Goal: Register for event/course

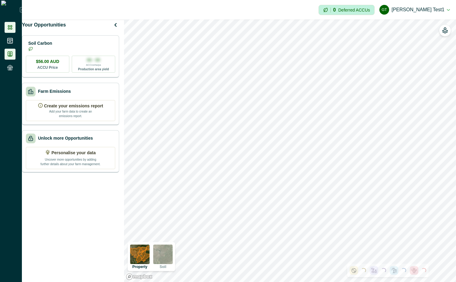
click at [8, 52] on icon at bounding box center [10, 54] width 4 height 5
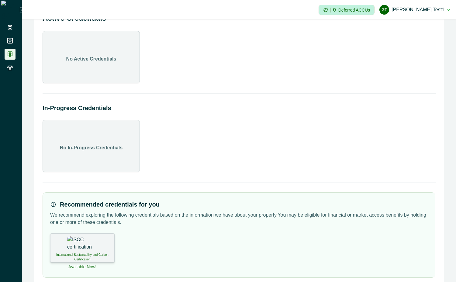
scroll to position [34, 0]
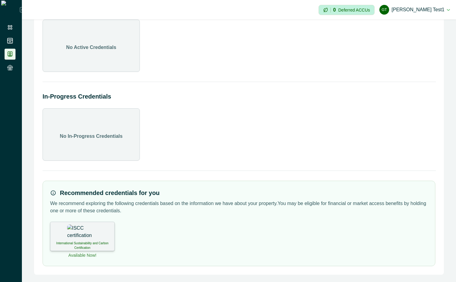
click at [81, 235] on img at bounding box center [82, 232] width 30 height 15
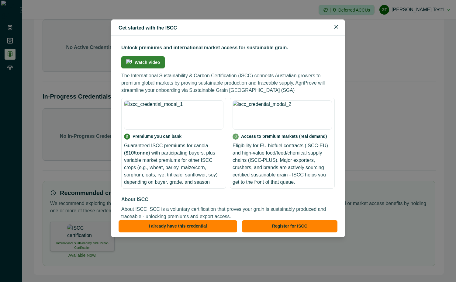
scroll to position [104, 0]
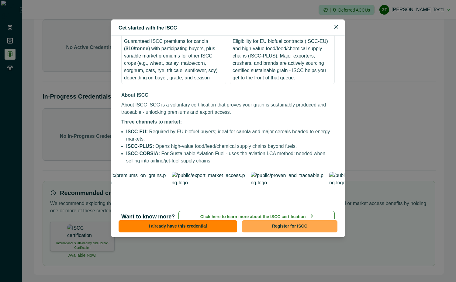
click at [292, 224] on button "Register for ISCC" at bounding box center [290, 226] width 96 height 12
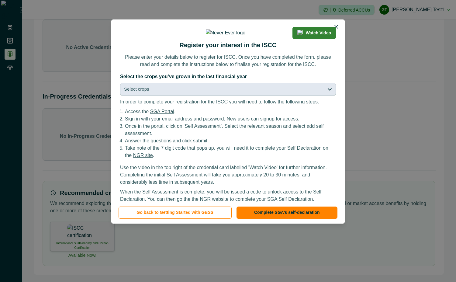
click at [251, 96] on button "Select crops" at bounding box center [228, 89] width 216 height 13
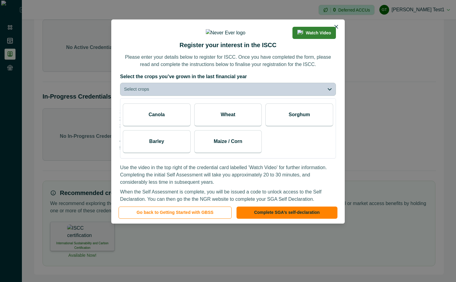
click at [166, 127] on div "Canola" at bounding box center [157, 114] width 68 height 23
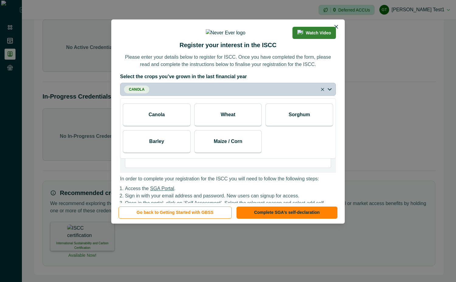
click at [205, 127] on div "Wheat" at bounding box center [228, 114] width 68 height 23
click at [328, 80] on label "Select the crops you’ve grown in the last financial year" at bounding box center [226, 76] width 212 height 7
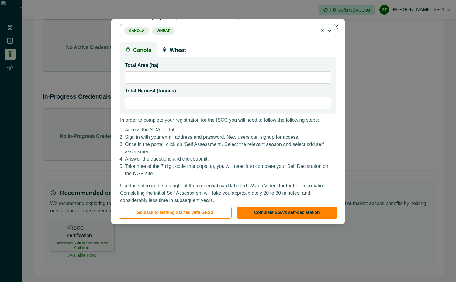
scroll to position [0, 0]
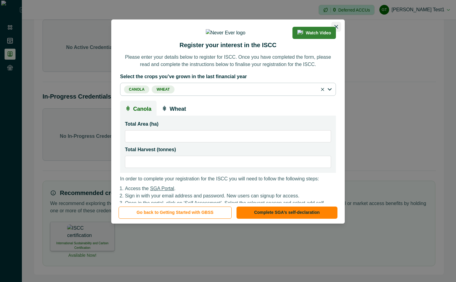
click at [333, 24] on button "Close" at bounding box center [337, 27] width 10 height 10
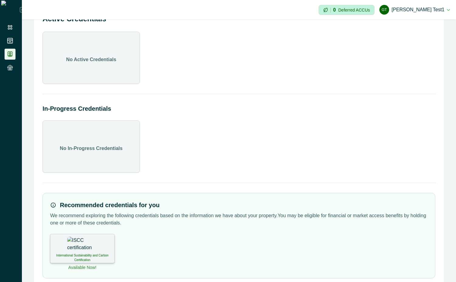
scroll to position [34, 0]
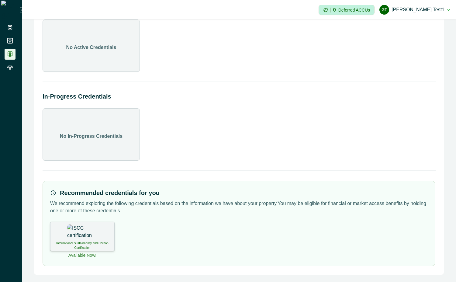
click at [99, 241] on p "International Sustainability and Carbon Certification" at bounding box center [82, 245] width 57 height 9
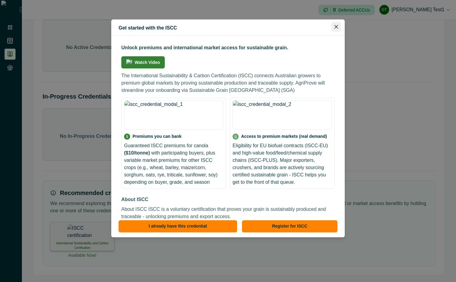
click at [334, 24] on button "Close" at bounding box center [337, 27] width 10 height 10
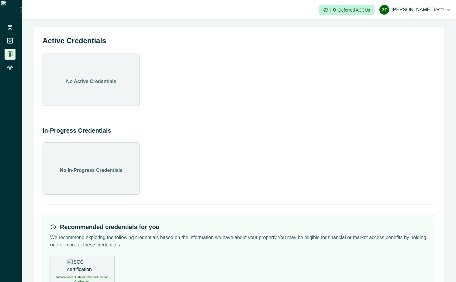
scroll to position [34, 0]
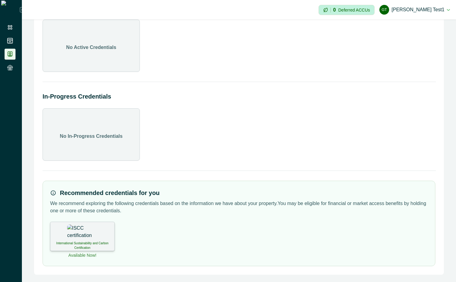
click at [95, 224] on div "International Sustainability and Carbon Certification" at bounding box center [82, 236] width 64 height 29
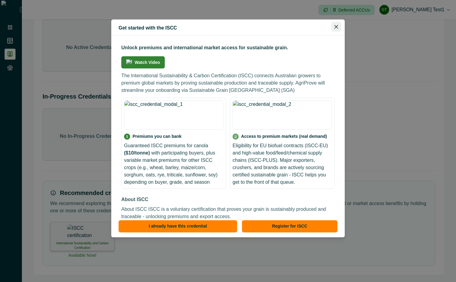
click at [334, 25] on button "Close" at bounding box center [337, 27] width 10 height 10
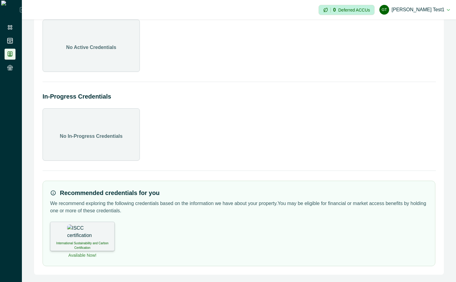
click at [80, 234] on img at bounding box center [82, 232] width 30 height 15
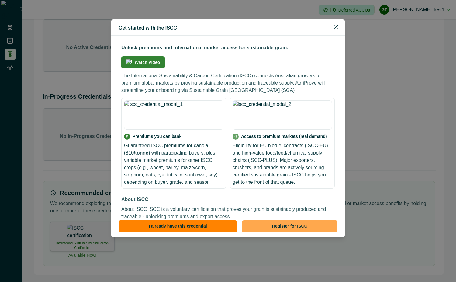
click at [299, 223] on button "Register for ISCC" at bounding box center [290, 226] width 96 height 12
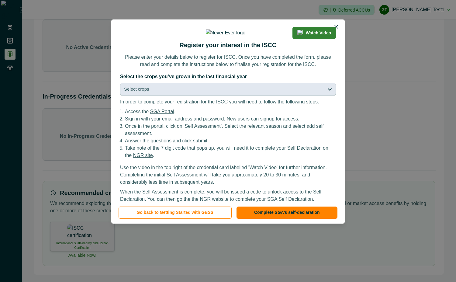
click at [247, 96] on button "Select crops" at bounding box center [228, 89] width 216 height 13
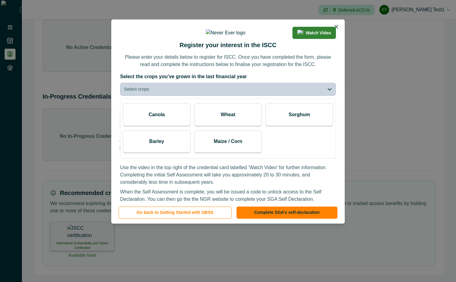
click at [163, 127] on div "Canola" at bounding box center [157, 114] width 68 height 23
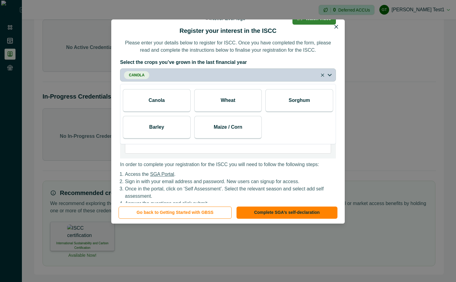
scroll to position [0, 0]
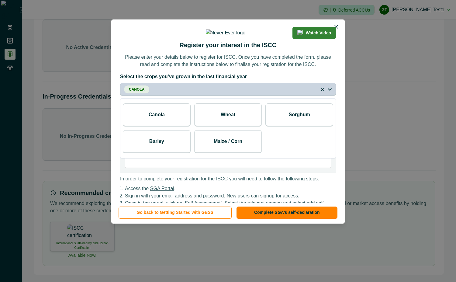
click at [310, 80] on label "Select the crops you’ve grown in the last financial year" at bounding box center [226, 76] width 212 height 7
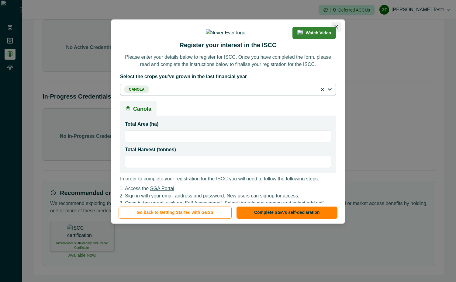
click at [336, 27] on icon "Close" at bounding box center [337, 27] width 4 height 4
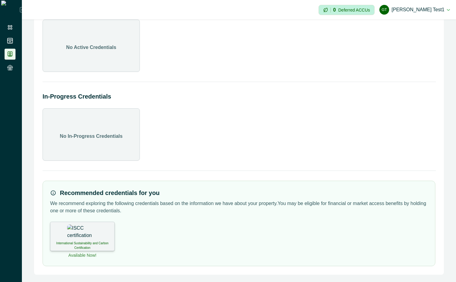
click at [85, 231] on img at bounding box center [82, 232] width 30 height 15
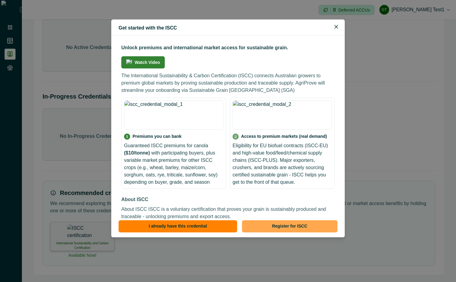
click at [270, 220] on button "Register for ISCC" at bounding box center [290, 226] width 96 height 12
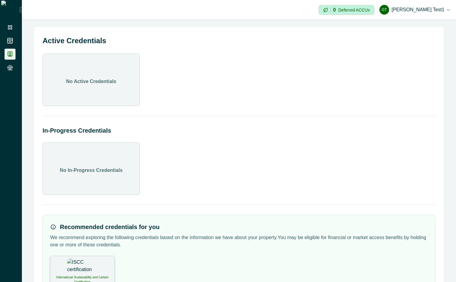
click at [74, 271] on div "International Sustainability and Carbon Certification" at bounding box center [82, 270] width 64 height 29
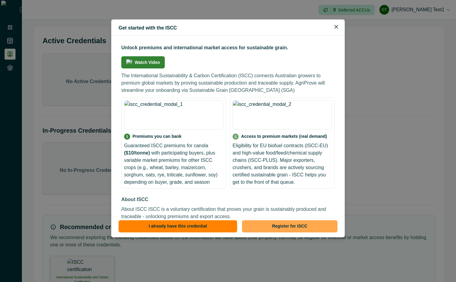
click at [304, 226] on button "Register for ISCC" at bounding box center [290, 226] width 96 height 12
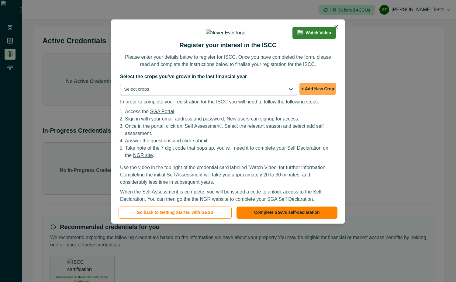
click at [315, 95] on button "+ Add New Crop" at bounding box center [318, 89] width 37 height 12
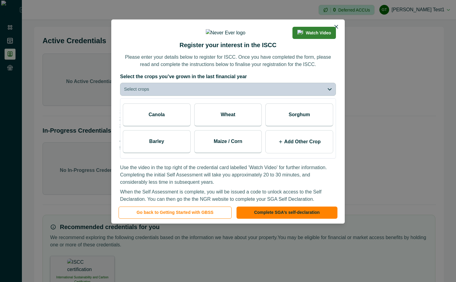
click at [310, 93] on div "Watch Video Register your interest in the ISCC Please enter your details below …" at bounding box center [228, 110] width 234 height 183
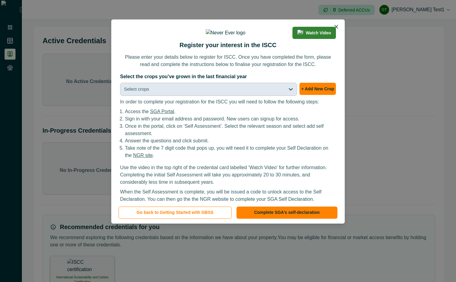
click at [288, 96] on button "Select crops" at bounding box center [208, 89] width 177 height 13
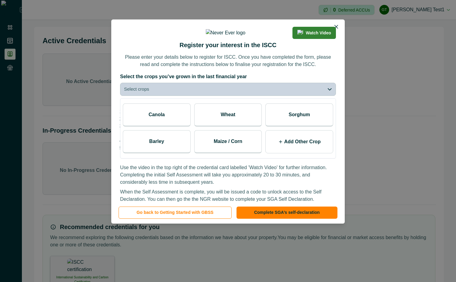
click at [296, 145] on p "Add Other Crop" at bounding box center [302, 141] width 37 height 7
click at [296, 150] on input at bounding box center [293, 144] width 45 height 12
type input "****"
click at [318, 146] on icon at bounding box center [319, 143] width 5 height 5
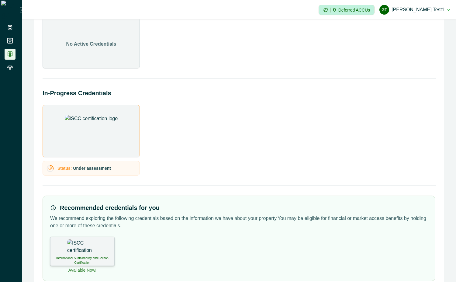
scroll to position [52, 0]
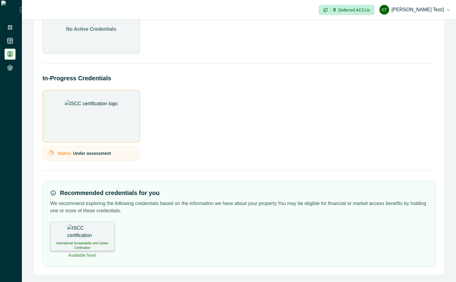
click at [83, 234] on img at bounding box center [82, 232] width 30 height 15
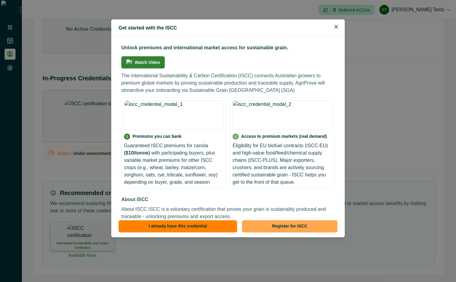
click at [274, 229] on button "Register for ISCC" at bounding box center [290, 226] width 96 height 12
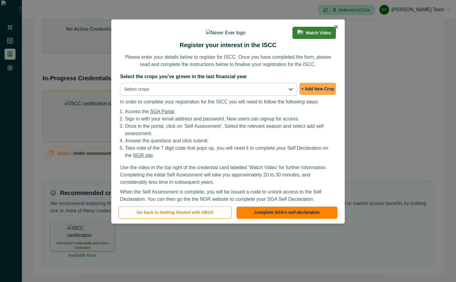
click at [310, 95] on button "+ Add New Crop" at bounding box center [318, 89] width 37 height 12
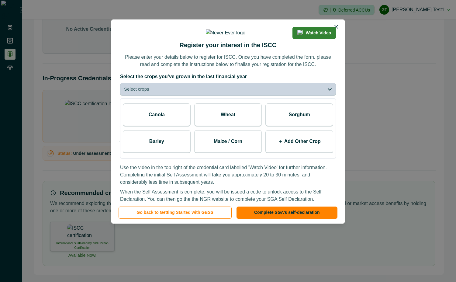
click at [153, 118] on p "Canola" at bounding box center [157, 114] width 16 height 7
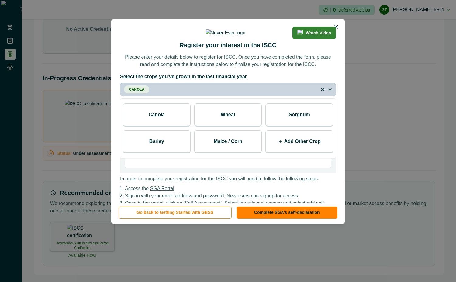
click at [244, 127] on div "Wheat" at bounding box center [228, 114] width 68 height 23
click at [321, 153] on div "Add Other Crop" at bounding box center [300, 141] width 68 height 23
click at [305, 145] on p "Add Other Crop" at bounding box center [302, 141] width 37 height 7
click at [298, 150] on input at bounding box center [293, 144] width 45 height 12
type input "****"
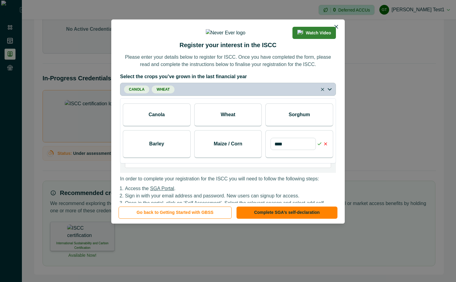
click at [319, 146] on icon at bounding box center [319, 143] width 5 height 5
click at [316, 153] on div "Add Other Crop" at bounding box center [300, 141] width 68 height 23
click at [293, 145] on p "Add Other Crop" at bounding box center [302, 141] width 37 height 7
click at [326, 146] on icon at bounding box center [325, 143] width 5 height 5
click at [316, 145] on p "Add Other Crop" at bounding box center [302, 141] width 37 height 7
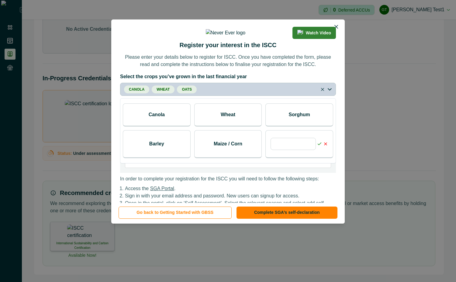
click at [325, 146] on icon at bounding box center [325, 143] width 5 height 5
click at [296, 145] on p "Add Other Crop" at bounding box center [302, 141] width 37 height 7
click at [296, 150] on input at bounding box center [293, 144] width 45 height 12
type input "****"
click at [319, 146] on icon "button" at bounding box center [319, 143] width 5 height 5
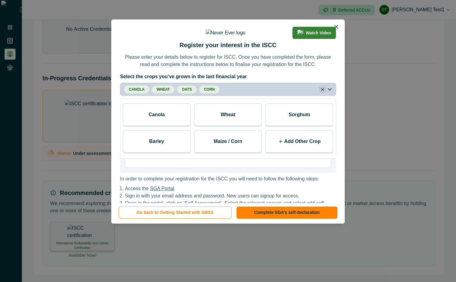
click at [319, 93] on button "Close" at bounding box center [322, 89] width 7 height 7
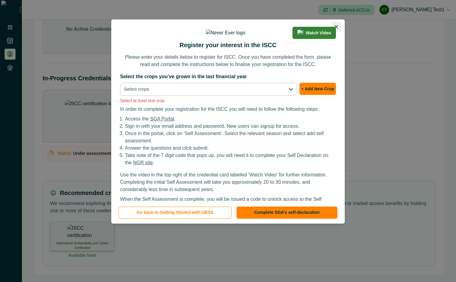
click at [336, 26] on icon "Close" at bounding box center [337, 27] width 4 height 4
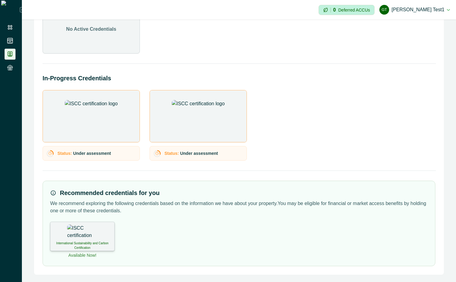
click at [78, 236] on img at bounding box center [82, 232] width 30 height 15
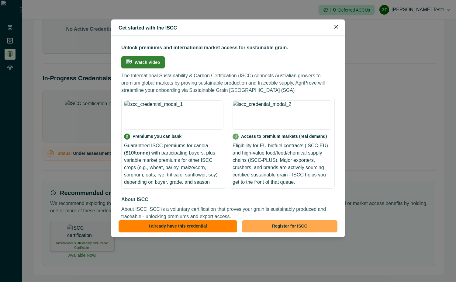
click at [287, 226] on button "Register for ISCC" at bounding box center [290, 226] width 96 height 12
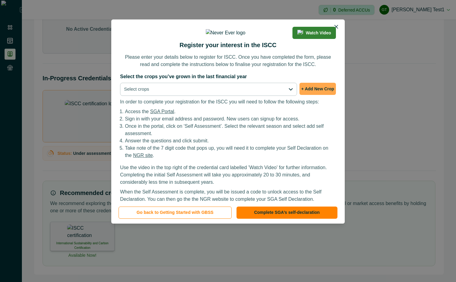
click at [309, 95] on button "+ Add New Crop" at bounding box center [318, 89] width 37 height 12
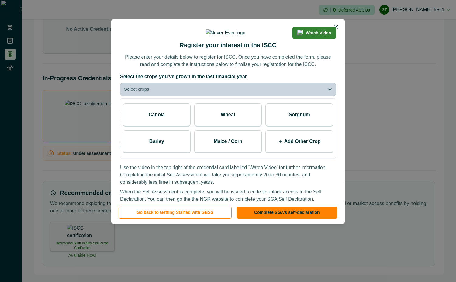
click at [234, 127] on div "Wheat" at bounding box center [228, 114] width 68 height 23
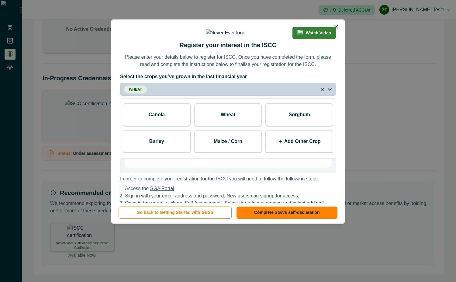
click at [263, 80] on label "Select the crops you’ve grown in the last financial year" at bounding box center [226, 76] width 212 height 7
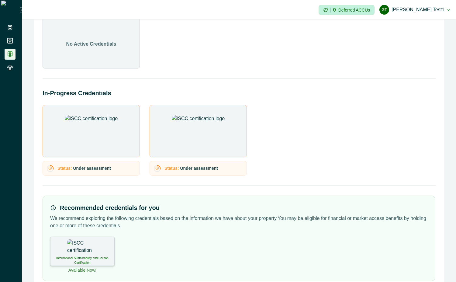
scroll to position [52, 0]
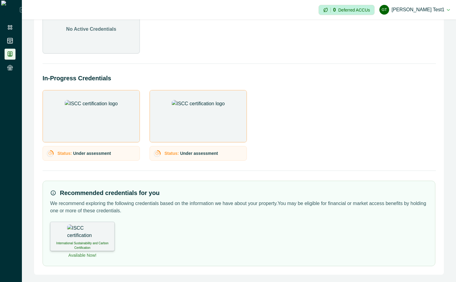
click at [97, 236] on div "International Sustainability and Carbon Certification" at bounding box center [82, 236] width 64 height 29
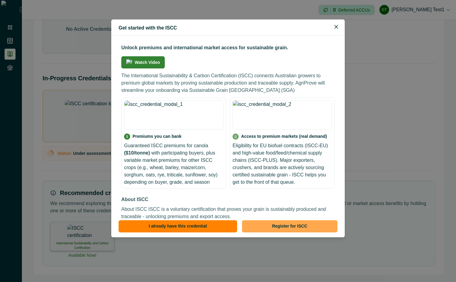
click at [315, 223] on button "Register for ISCC" at bounding box center [290, 226] width 96 height 12
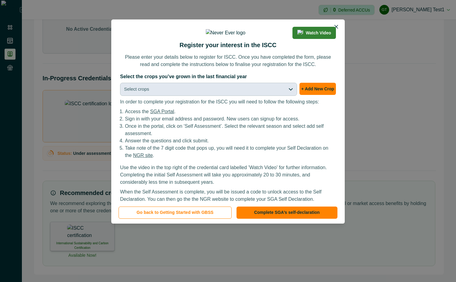
click at [259, 96] on button "Select crops" at bounding box center [208, 89] width 177 height 13
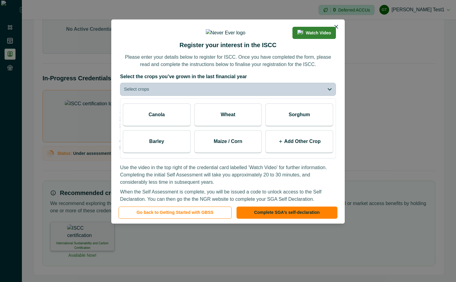
click at [228, 118] on p "Wheat" at bounding box center [228, 114] width 15 height 7
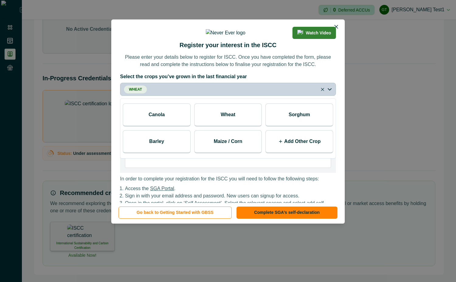
click at [154, 118] on p "Canola" at bounding box center [157, 114] width 16 height 7
click at [315, 94] on div "Watch Video Register your interest in the ISCC Please enter your details below …" at bounding box center [228, 110] width 234 height 183
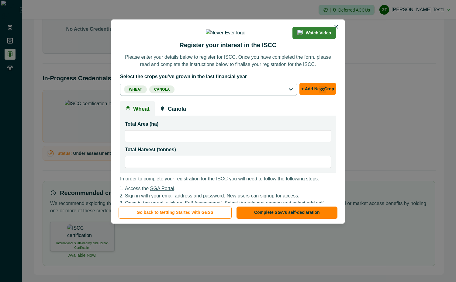
click at [321, 91] on icon "Close" at bounding box center [322, 89] width 3 height 3
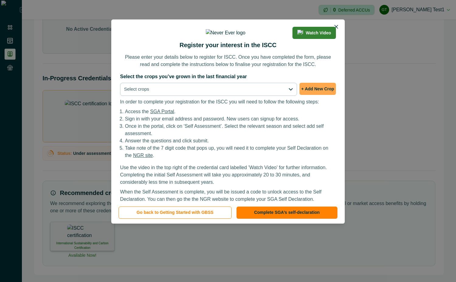
click at [304, 95] on button "+ Add New Crop" at bounding box center [318, 89] width 37 height 12
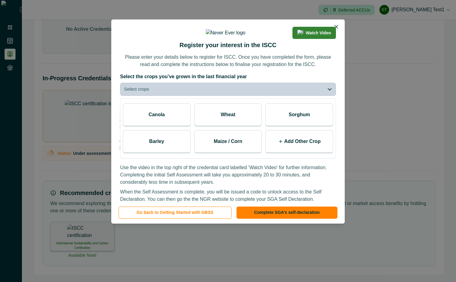
click at [304, 127] on div "Sorghum" at bounding box center [300, 114] width 68 height 23
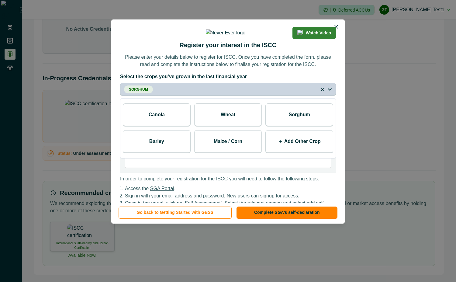
click at [226, 127] on div "Wheat" at bounding box center [228, 114] width 68 height 23
click at [298, 96] on button "Sorghum Wheat" at bounding box center [228, 89] width 216 height 13
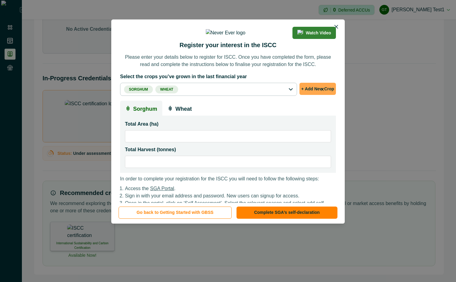
click at [318, 95] on button "+ Add New Crop" at bounding box center [318, 89] width 37 height 12
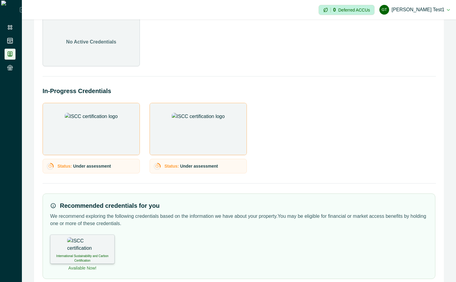
scroll to position [52, 0]
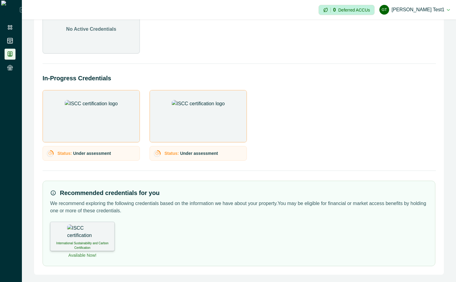
click at [85, 234] on img at bounding box center [82, 232] width 30 height 15
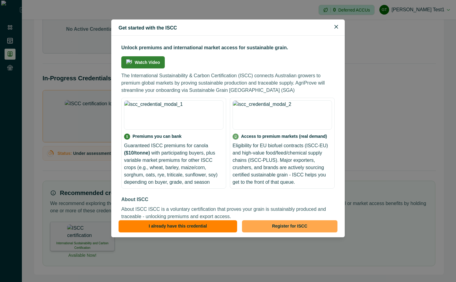
click at [305, 228] on button "Register for ISCC" at bounding box center [290, 226] width 96 height 12
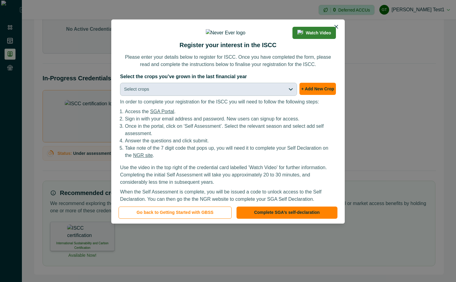
click at [277, 96] on button "Select crops" at bounding box center [208, 89] width 177 height 13
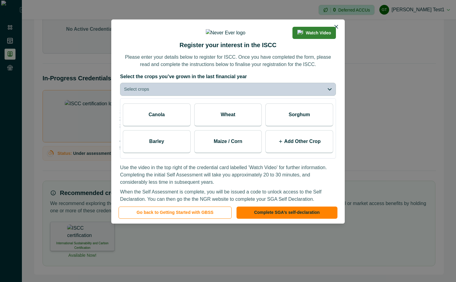
click at [238, 127] on div "Wheat" at bounding box center [228, 114] width 68 height 23
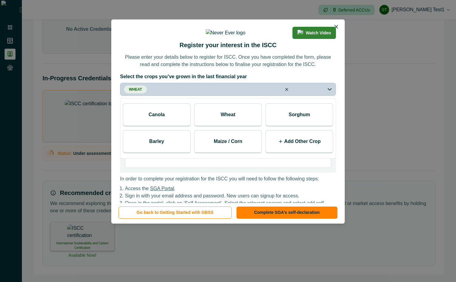
click at [295, 118] on p "Sorghum" at bounding box center [299, 114] width 21 height 7
click at [308, 80] on label "Select the crops you’ve grown in the last financial year" at bounding box center [226, 76] width 212 height 7
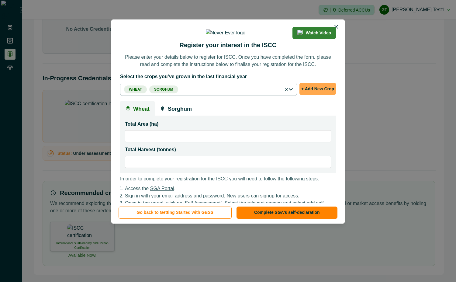
click at [316, 95] on button "+ Add New Crop" at bounding box center [318, 89] width 37 height 12
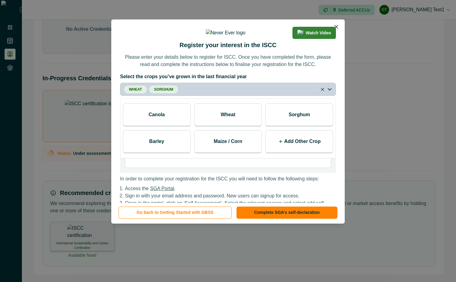
click at [234, 96] on button "Wheat Sorghum" at bounding box center [228, 89] width 216 height 13
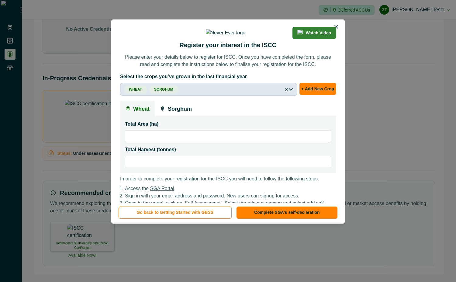
click at [276, 96] on button "Wheat Sorghum" at bounding box center [208, 89] width 177 height 13
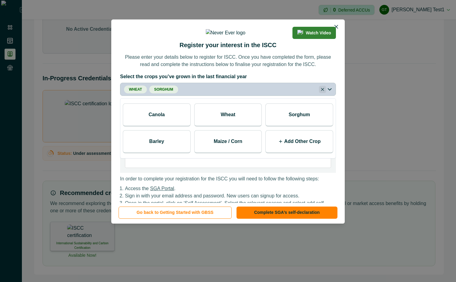
click at [321, 93] on button "Close" at bounding box center [322, 89] width 7 height 7
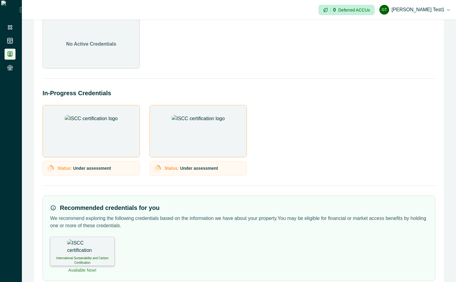
scroll to position [52, 0]
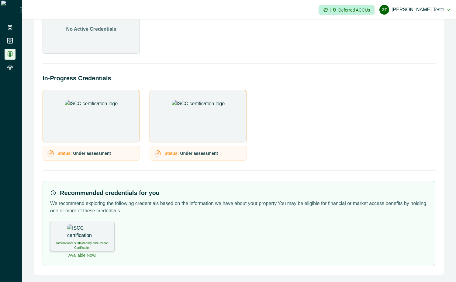
click at [61, 226] on div "International Sustainability and Carbon Certification" at bounding box center [82, 236] width 64 height 29
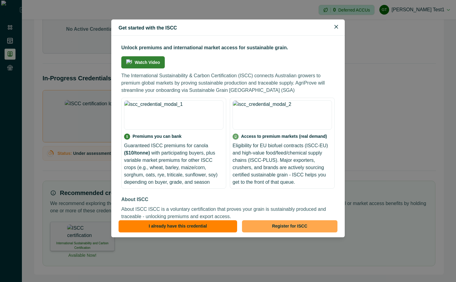
click at [286, 224] on button "Register for ISCC" at bounding box center [290, 226] width 96 height 12
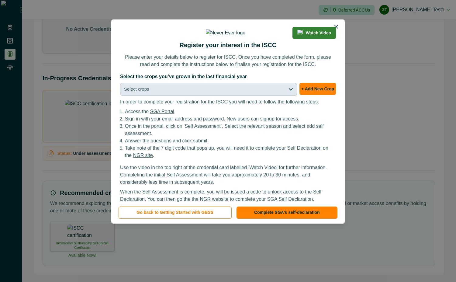
click at [276, 96] on button "Select crops" at bounding box center [208, 89] width 177 height 13
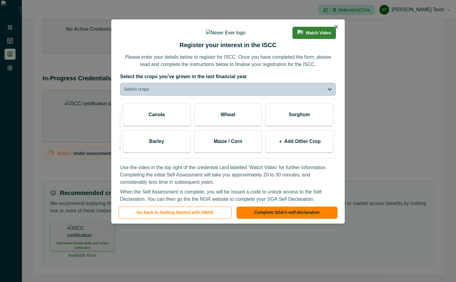
click at [301, 145] on p "Add Other Crop" at bounding box center [302, 141] width 37 height 7
click at [326, 145] on line at bounding box center [326, 144] width 2 height 2
click at [324, 153] on div "Add Other Crop" at bounding box center [300, 141] width 68 height 23
click at [282, 144] on icon at bounding box center [280, 141] width 5 height 5
click at [282, 150] on input at bounding box center [293, 144] width 45 height 12
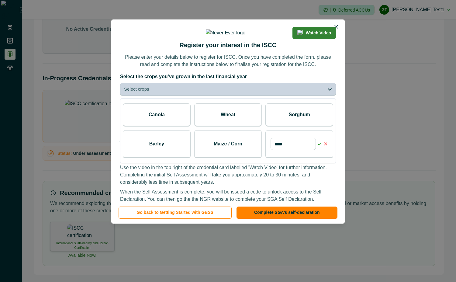
type input "****"
click at [319, 146] on icon "button" at bounding box center [319, 143] width 5 height 5
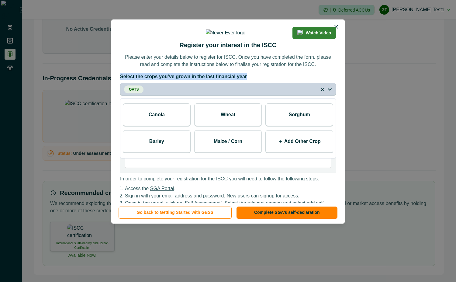
click at [331, 80] on label "Select the crops you’ve grown in the last financial year" at bounding box center [226, 76] width 212 height 7
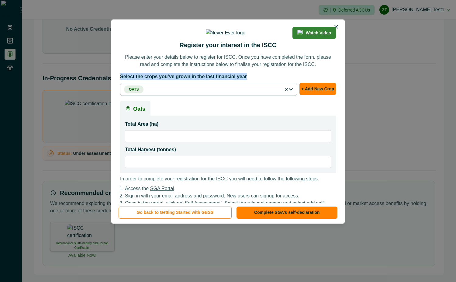
click at [331, 80] on label "Select the crops you’ve grown in the last financial year" at bounding box center [226, 76] width 212 height 7
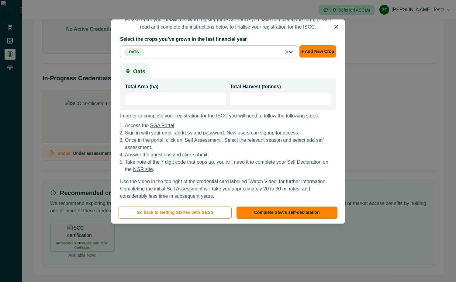
scroll to position [0, 0]
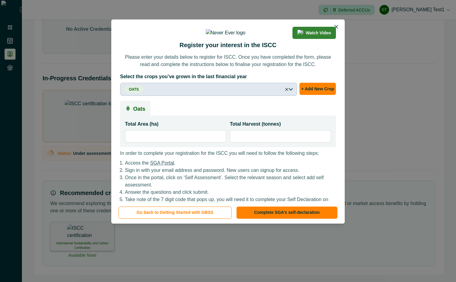
click at [265, 96] on button "Oats" at bounding box center [208, 89] width 177 height 13
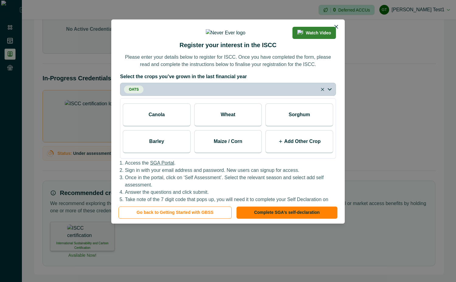
click at [227, 118] on p "Wheat" at bounding box center [228, 114] width 15 height 7
click at [291, 68] on p "Please enter your details below to register for ISCC. Once you have completed t…" at bounding box center [228, 61] width 216 height 15
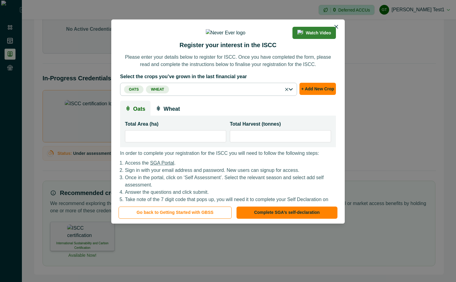
click at [156, 111] on icon "button" at bounding box center [158, 108] width 5 height 5
click at [140, 113] on p "Oats" at bounding box center [139, 108] width 12 height 10
click at [335, 22] on button "Close" at bounding box center [337, 27] width 10 height 10
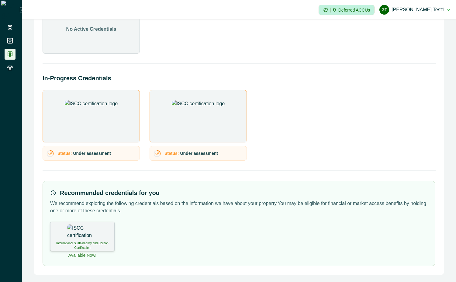
click at [445, 8] on button "Gt [PERSON_NAME] test1" at bounding box center [415, 9] width 71 height 15
click at [411, 29] on button "Sign out" at bounding box center [416, 27] width 68 height 10
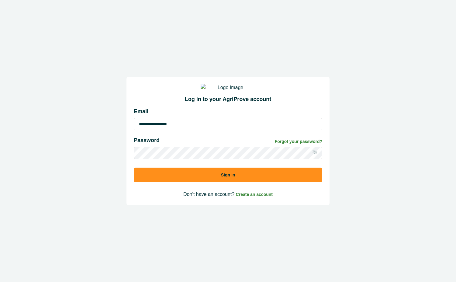
click at [202, 130] on input "**********" at bounding box center [228, 124] width 189 height 12
type input "**********"
click at [244, 182] on button "Sign in" at bounding box center [228, 175] width 189 height 15
